Goal: Transaction & Acquisition: Subscribe to service/newsletter

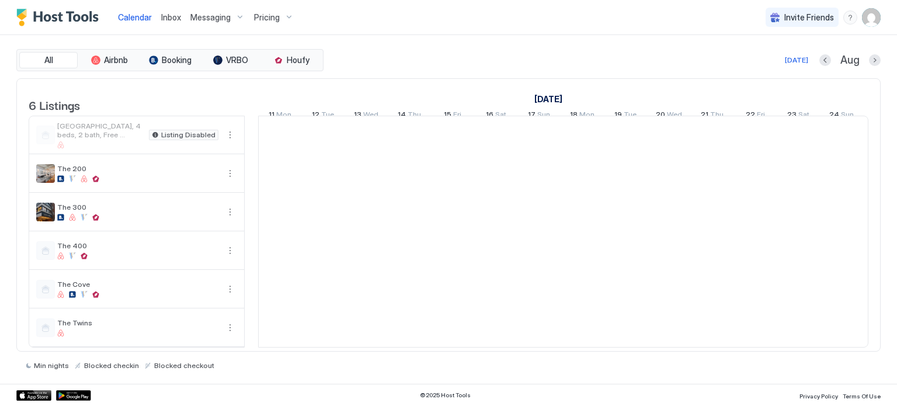
scroll to position [0, 648]
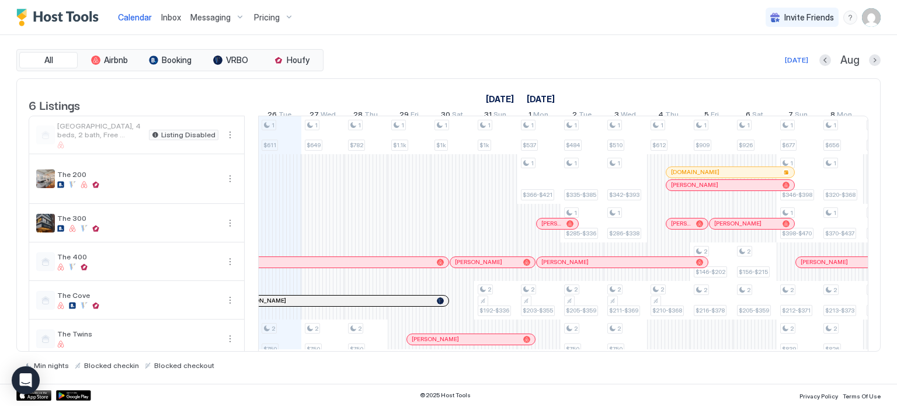
click at [261, 9] on div "Pricing" at bounding box center [273, 18] width 49 height 20
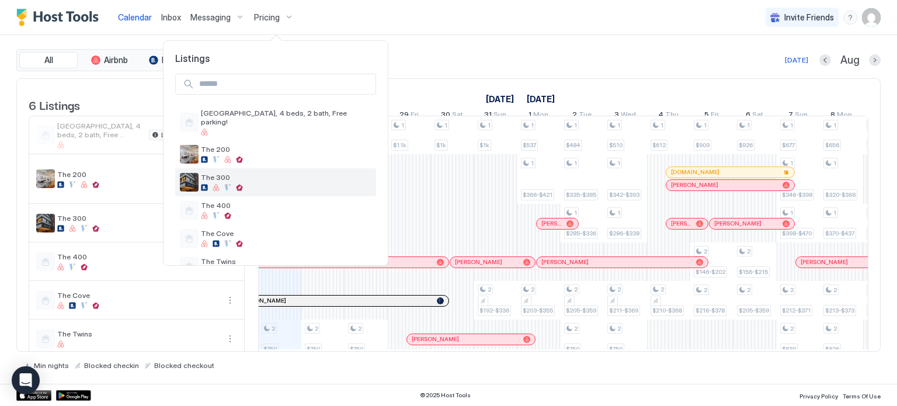
scroll to position [19, 0]
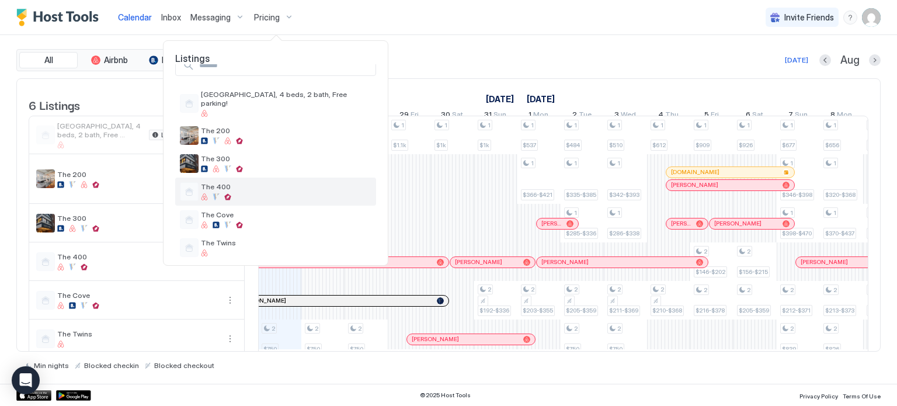
click at [218, 193] on div at bounding box center [215, 196] width 7 height 7
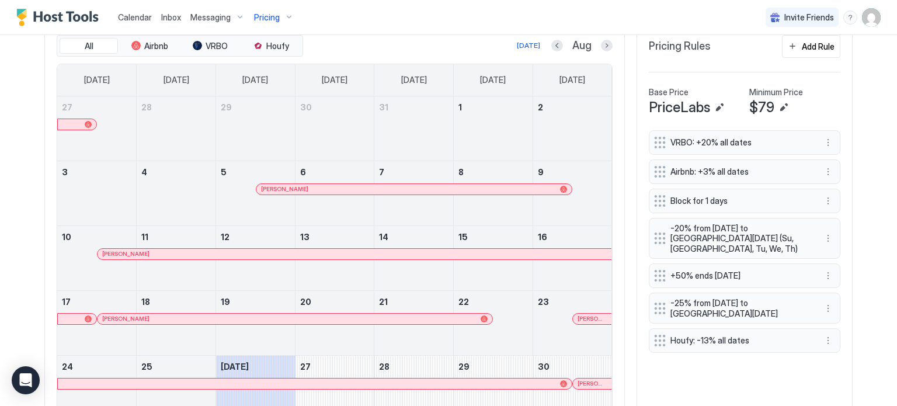
scroll to position [369, 0]
click at [605, 48] on button "Next month" at bounding box center [607, 46] width 12 height 12
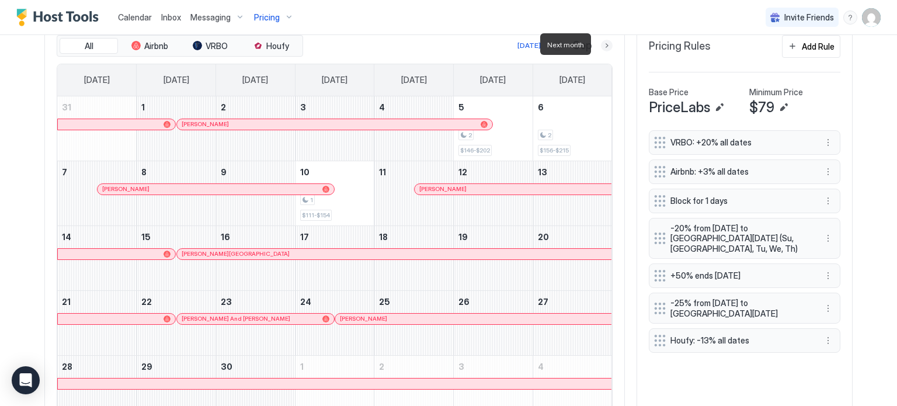
click at [605, 48] on button "Next month" at bounding box center [607, 46] width 12 height 12
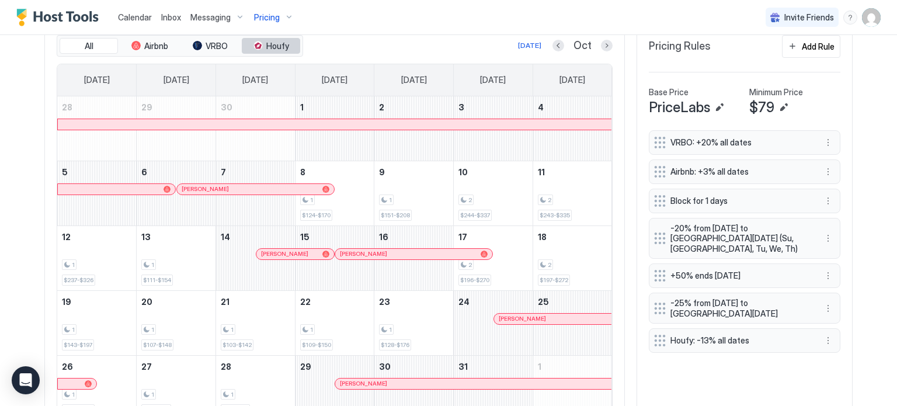
click at [278, 44] on span "Houfy" at bounding box center [277, 46] width 23 height 11
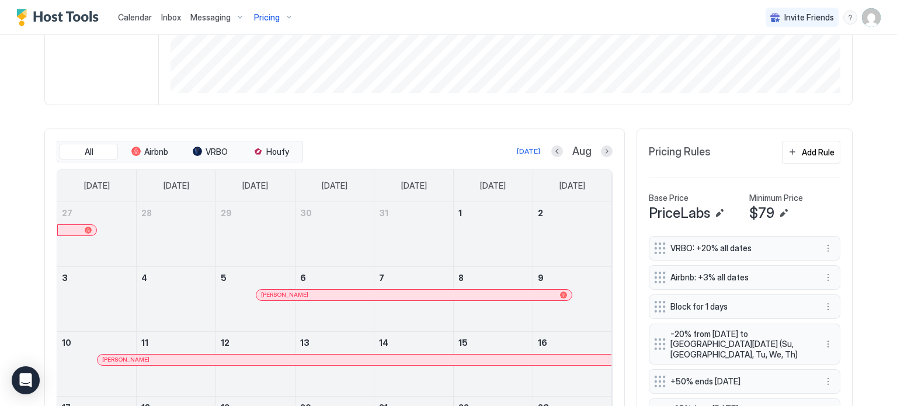
scroll to position [266, 0]
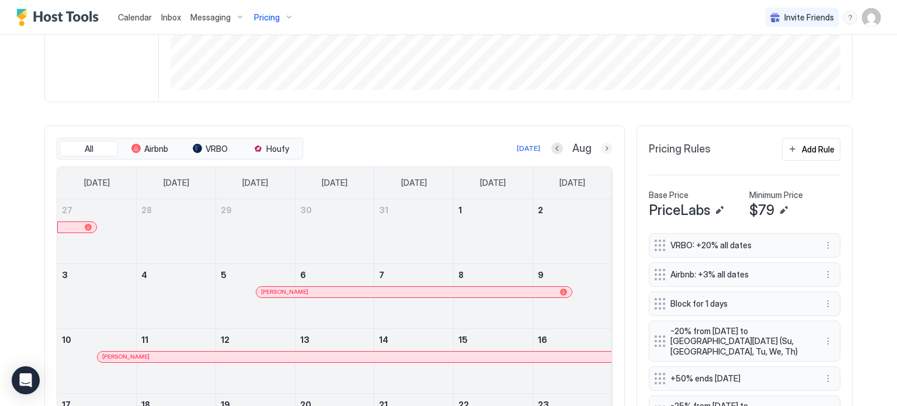
click at [602, 147] on button "Next month" at bounding box center [607, 148] width 12 height 12
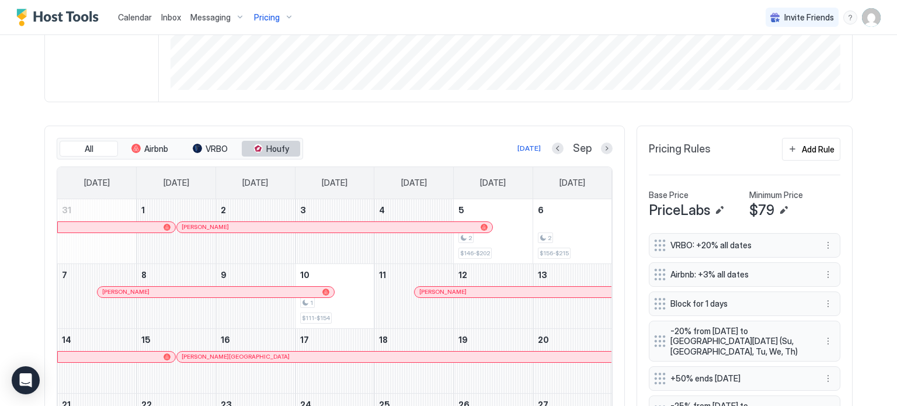
click at [275, 147] on span "Houfy" at bounding box center [277, 149] width 23 height 11
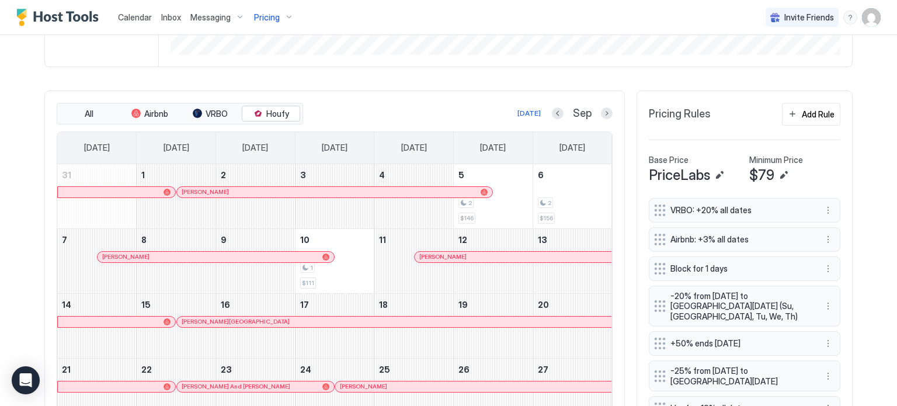
scroll to position [298, 0]
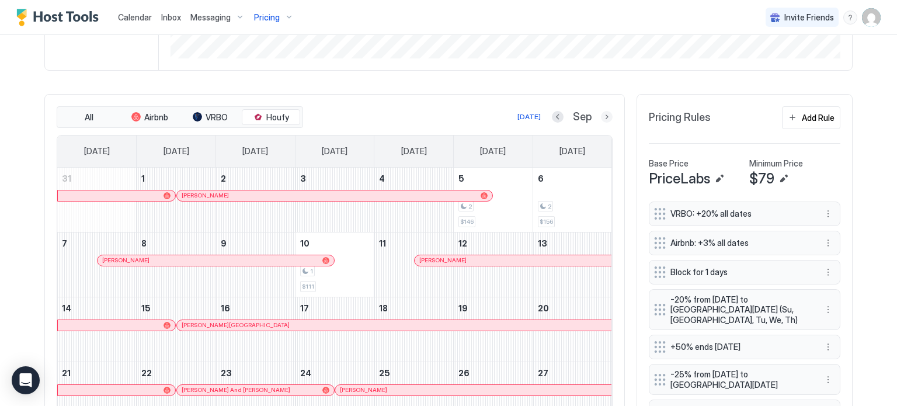
click at [602, 118] on button "Next month" at bounding box center [607, 117] width 12 height 12
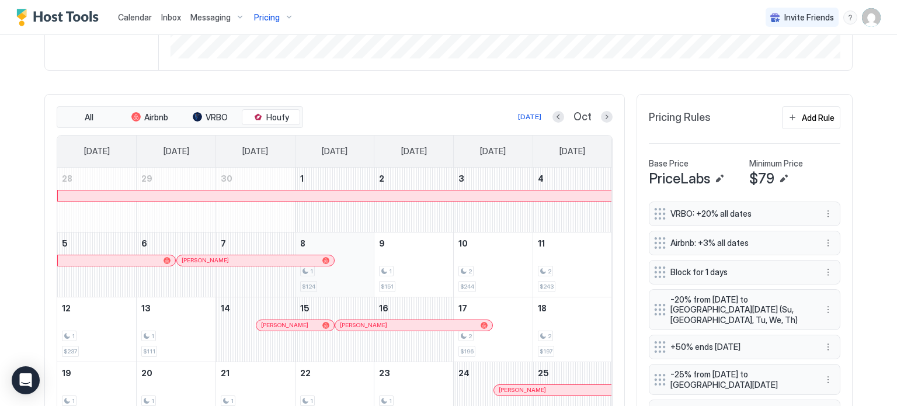
scroll to position [426, 0]
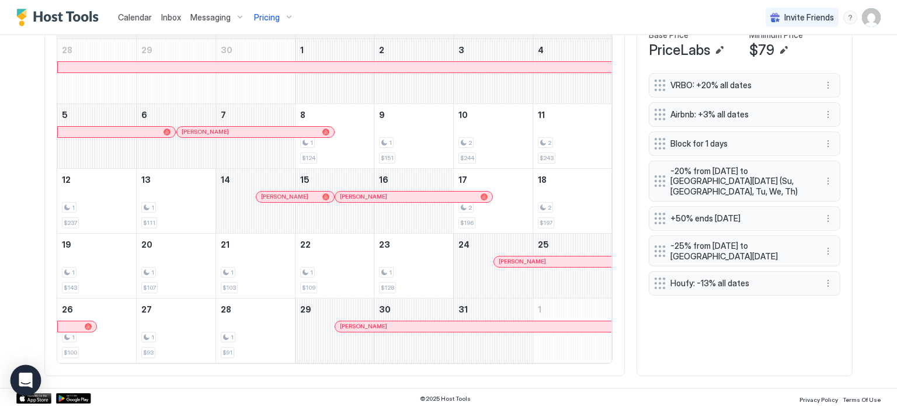
drag, startPoint x: 346, startPoint y: 241, endPoint x: 23, endPoint y: 386, distance: 354.5
click at [23, 386] on div "Open Intercom Messenger" at bounding box center [26, 380] width 31 height 31
